Goal: Task Accomplishment & Management: Manage account settings

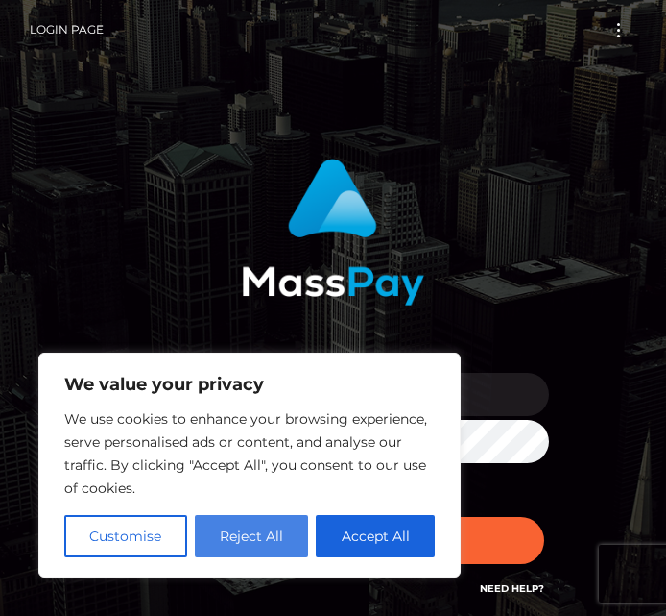
click at [230, 535] on button "Reject All" at bounding box center [252, 536] width 114 height 42
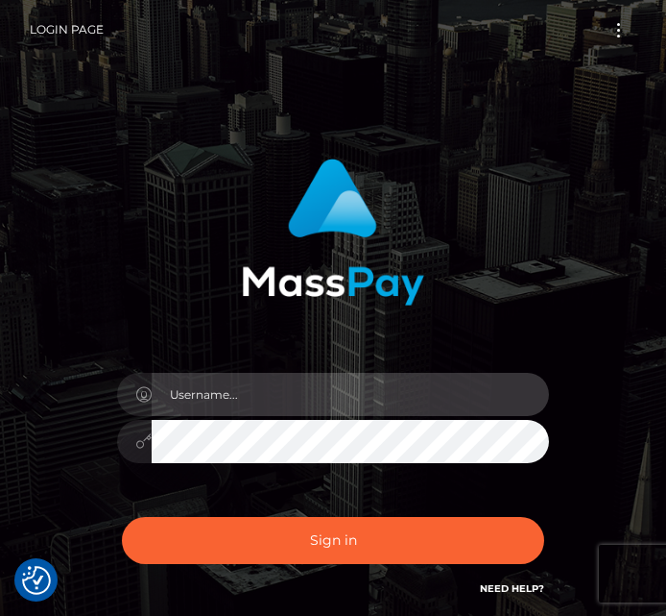
click at [269, 395] on input "text" at bounding box center [351, 394] width 398 height 43
click at [340, 391] on input "text" at bounding box center [351, 394] width 398 height 43
type input "[EMAIL_ADDRESS][DOMAIN_NAME]"
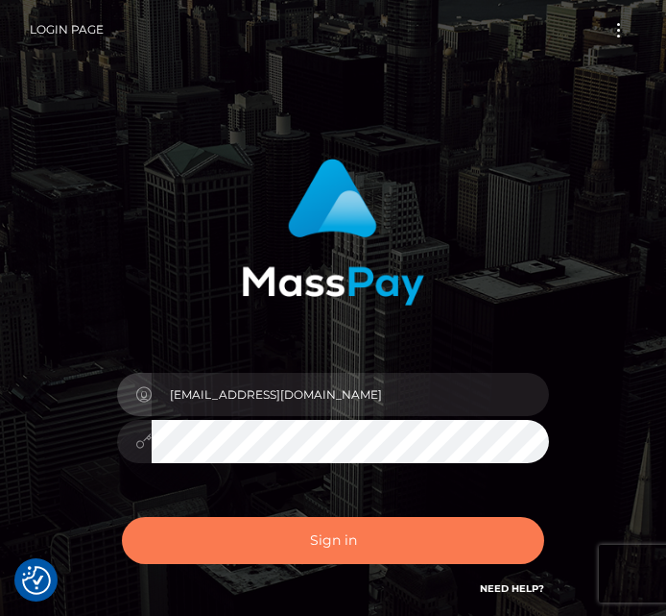
click at [341, 546] on button "Sign in" at bounding box center [333, 540] width 423 height 47
